Goal: Book appointment/travel/reservation

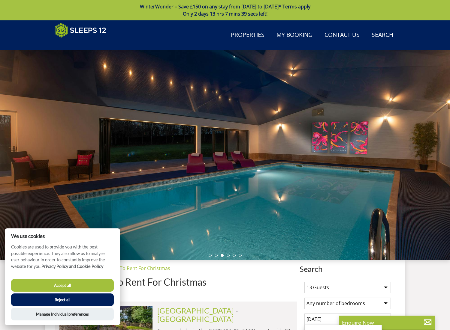
select select "13"
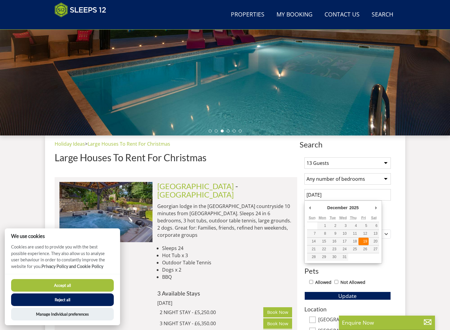
type input "[DATE]"
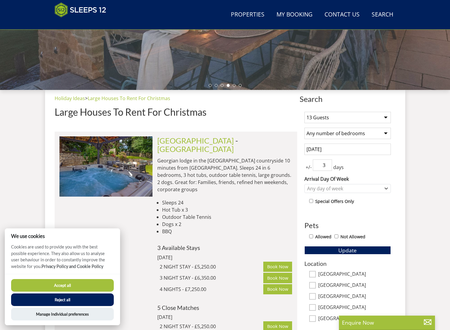
scroll to position [171, 0]
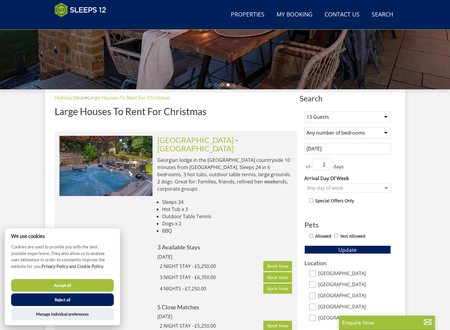
click at [328, 167] on input "2" at bounding box center [322, 164] width 19 height 11
type input "1"
click at [328, 167] on input "1" at bounding box center [322, 164] width 19 height 11
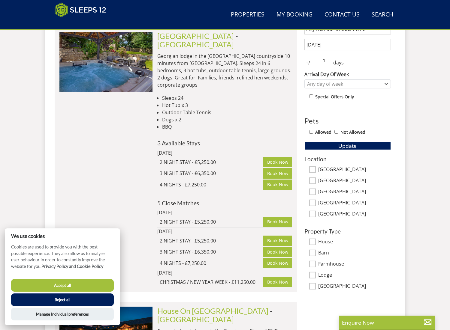
scroll to position [278, 0]
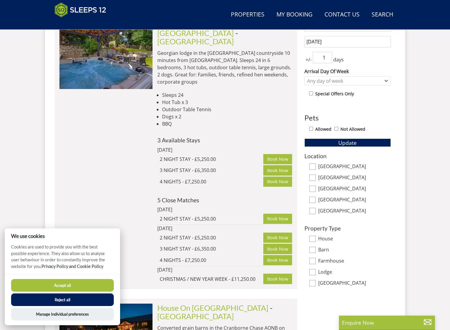
click at [68, 286] on button "Accept all" at bounding box center [62, 285] width 103 height 13
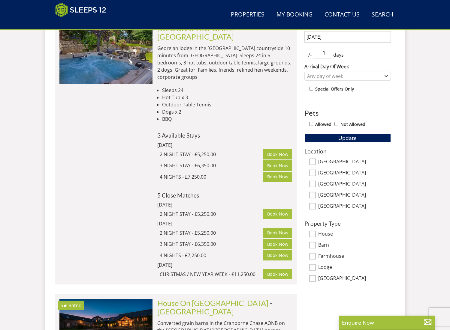
scroll to position [283, 0]
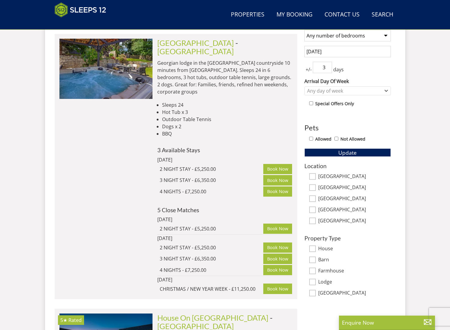
scroll to position [266, 0]
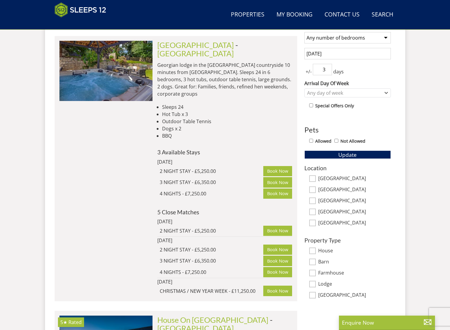
click at [313, 225] on input "[GEOGRAPHIC_DATA]" at bounding box center [312, 223] width 7 height 7
checkbox input "true"
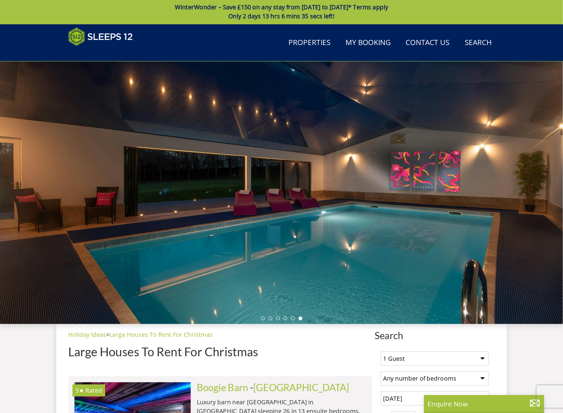
scroll to position [1, 0]
